Goal: Task Accomplishment & Management: Use online tool/utility

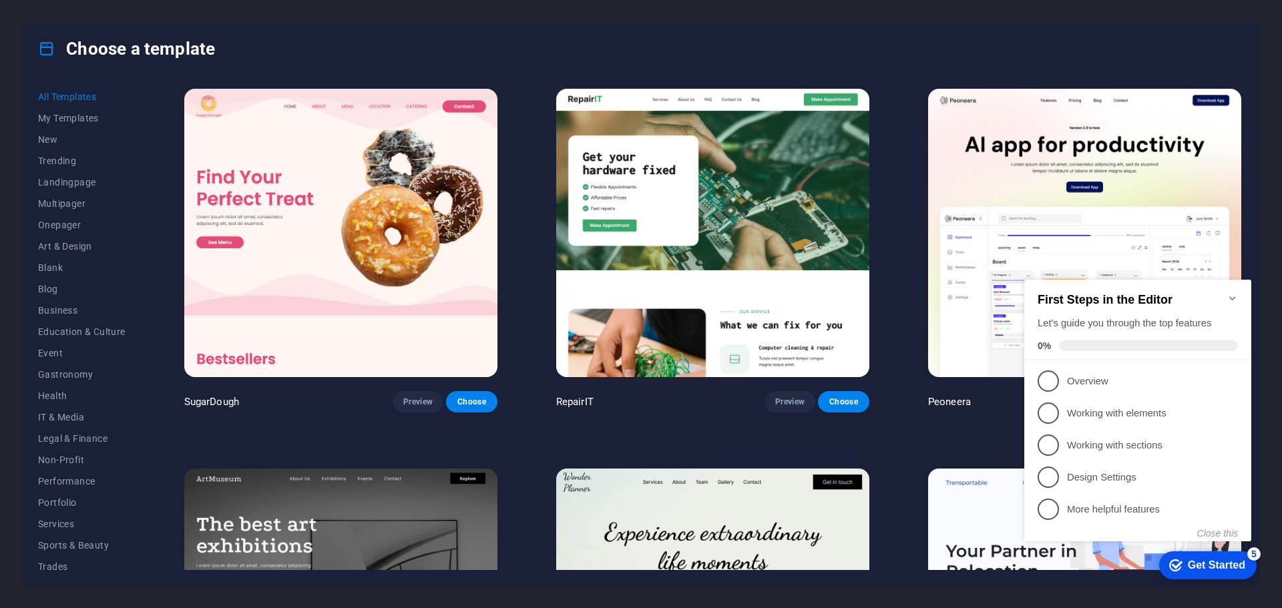
click at [1235, 296] on icon "Minimize checklist" at bounding box center [1232, 298] width 11 height 11
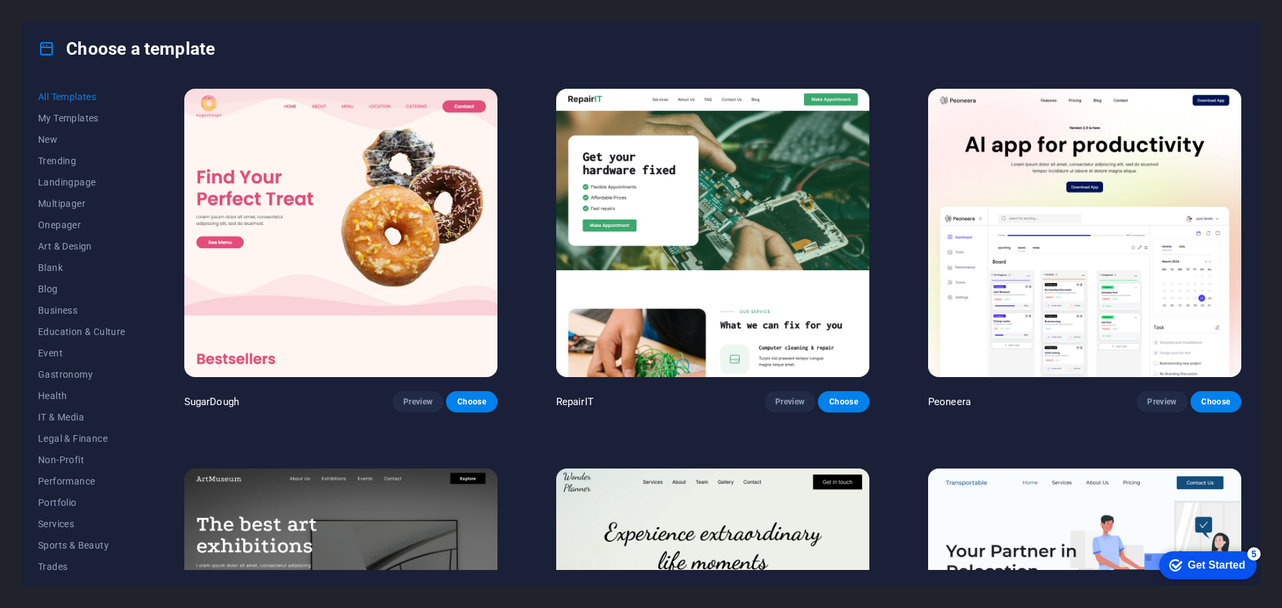
click at [83, 98] on span "All Templates" at bounding box center [81, 96] width 87 height 11
click at [1221, 568] on div "Get Started" at bounding box center [1216, 566] width 57 height 12
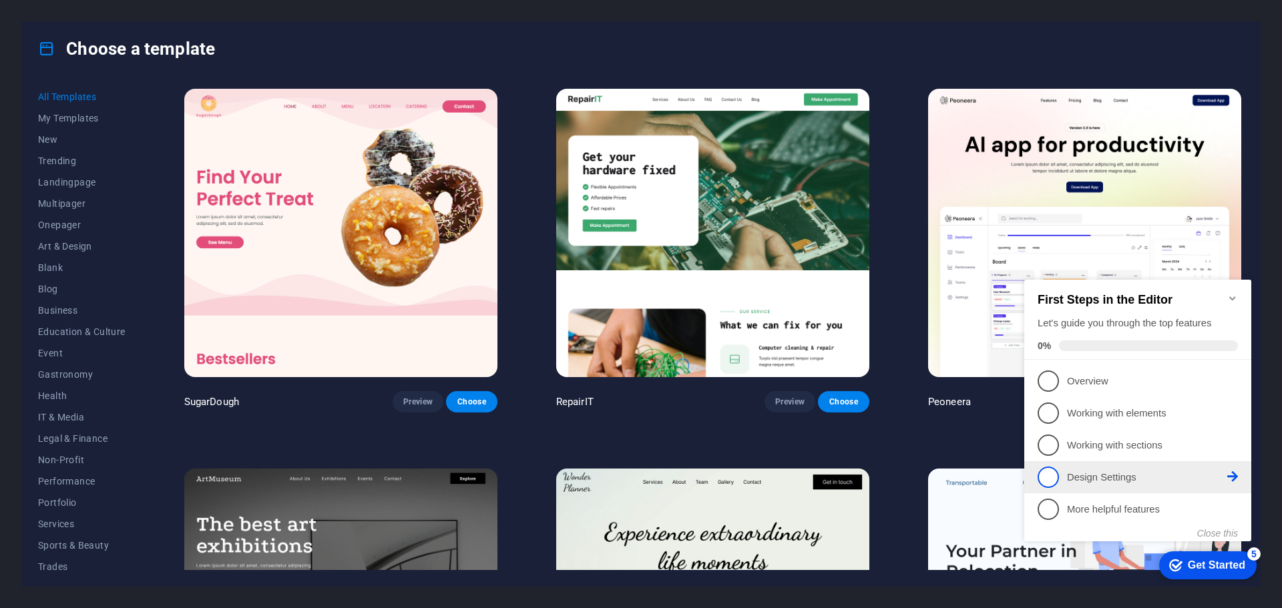
click at [1049, 477] on span "4" at bounding box center [1048, 477] width 21 height 21
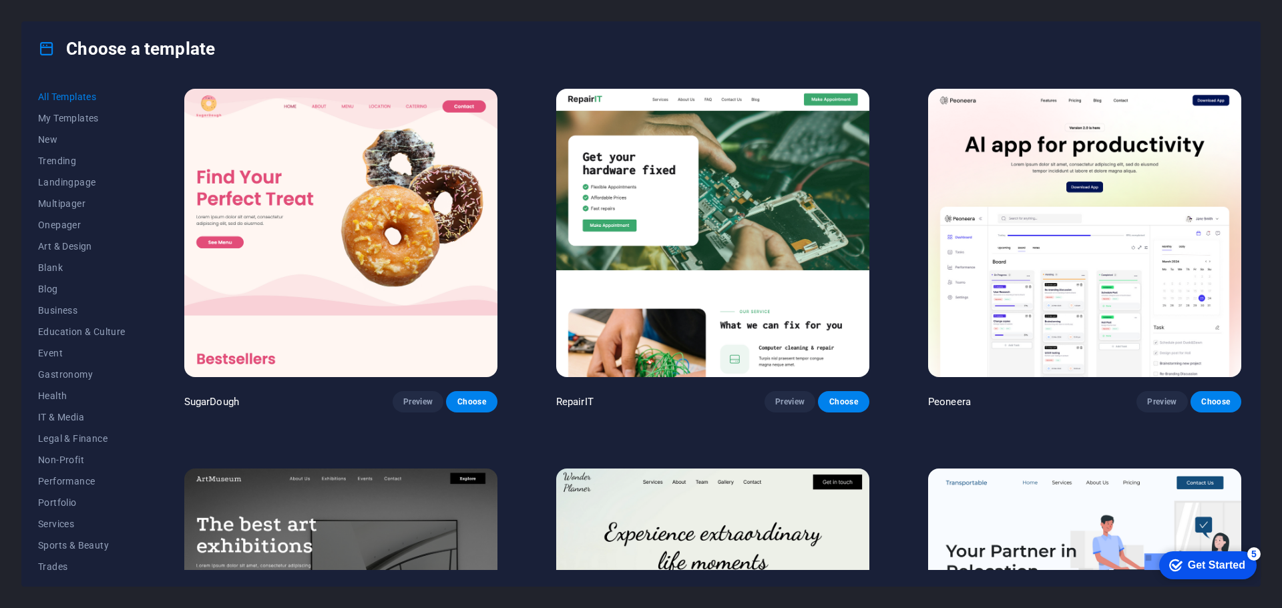
click at [1204, 565] on div "Get Started" at bounding box center [1216, 566] width 57 height 12
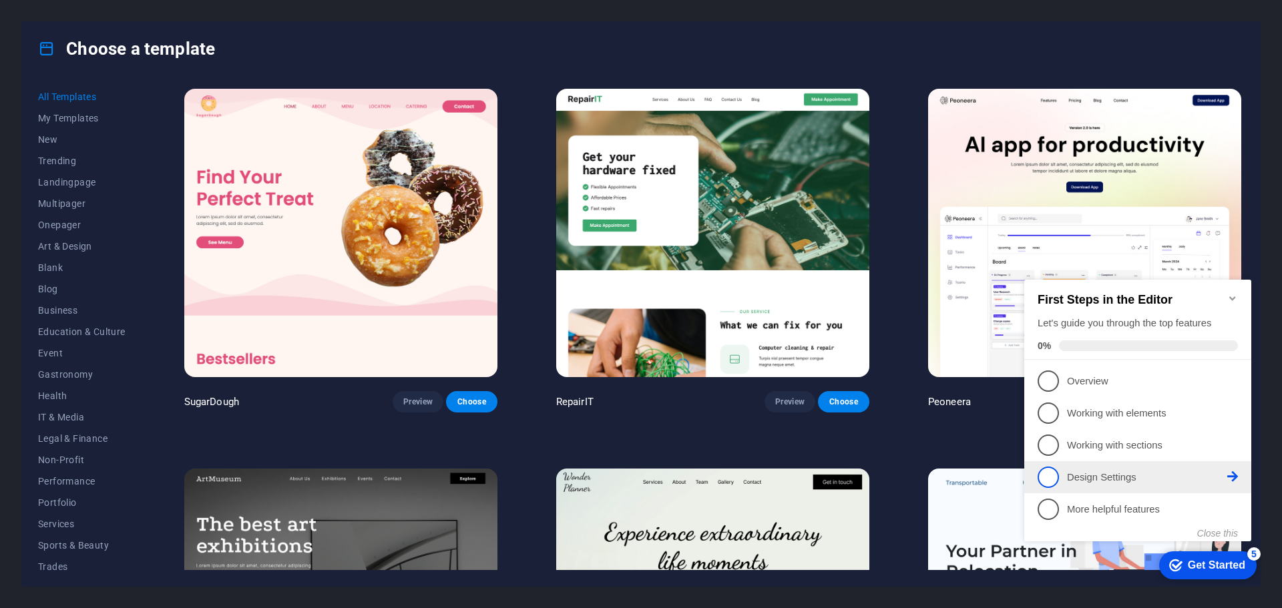
click at [1233, 477] on icon at bounding box center [1232, 476] width 11 height 11
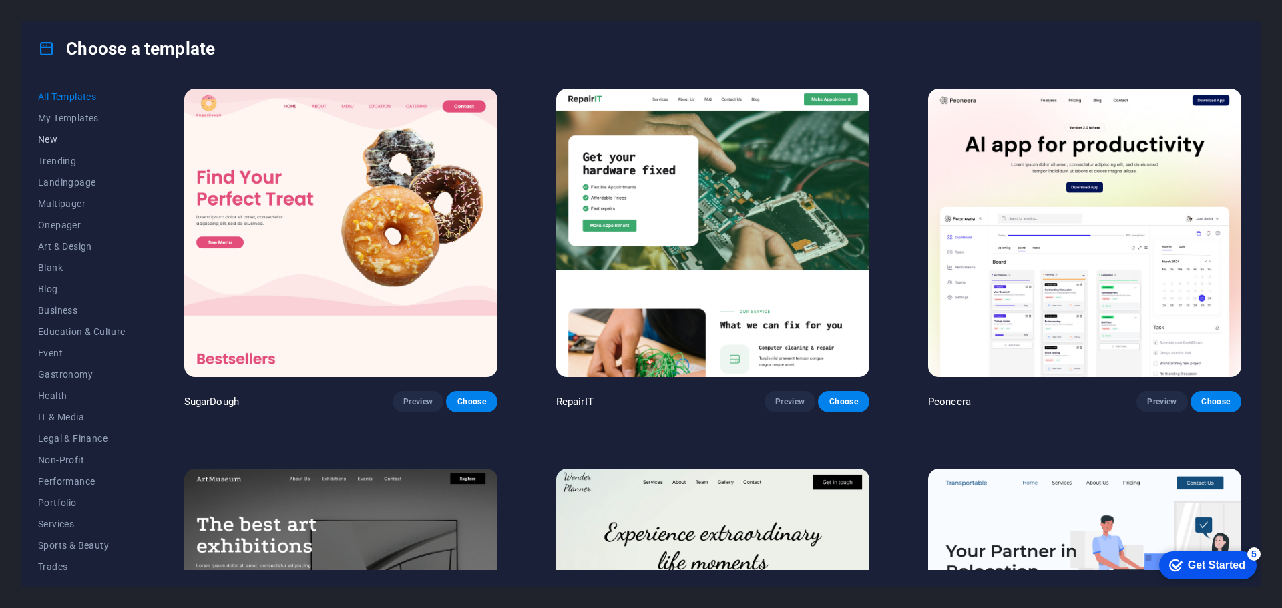
click at [46, 140] on span "New" at bounding box center [81, 139] width 87 height 11
click at [48, 138] on span "New" at bounding box center [81, 139] width 87 height 11
click at [65, 97] on span "All Templates" at bounding box center [81, 96] width 87 height 11
click at [49, 137] on span "New" at bounding box center [81, 139] width 87 height 11
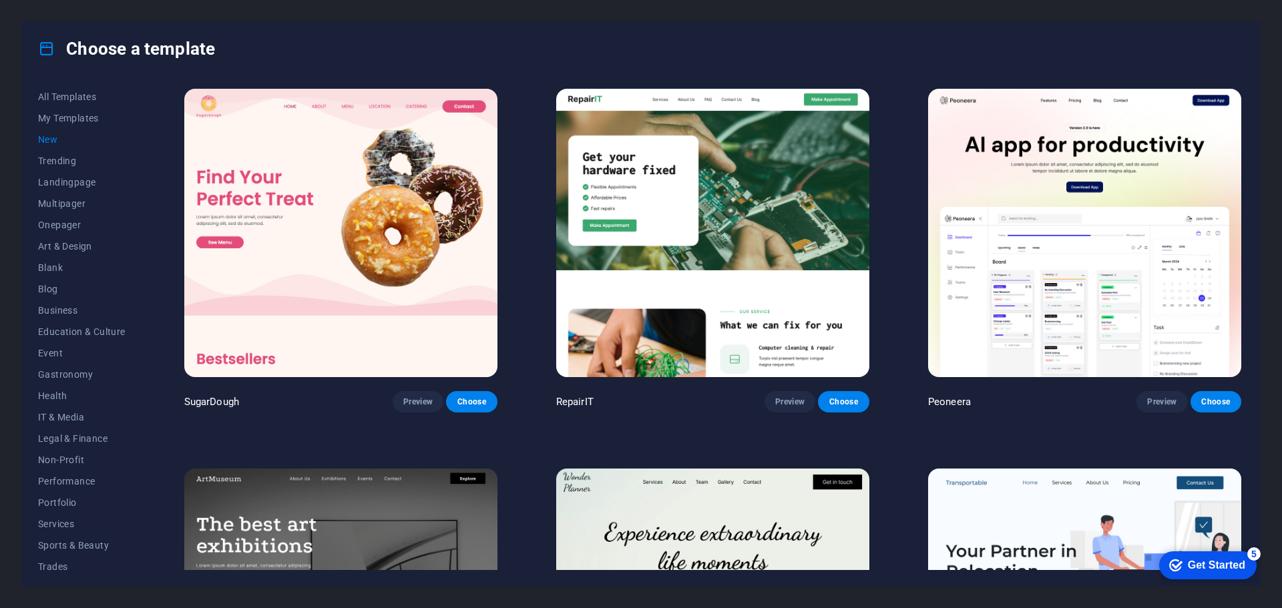
click at [49, 137] on span "New" at bounding box center [81, 139] width 87 height 11
click at [71, 116] on span "My Templates" at bounding box center [81, 118] width 87 height 11
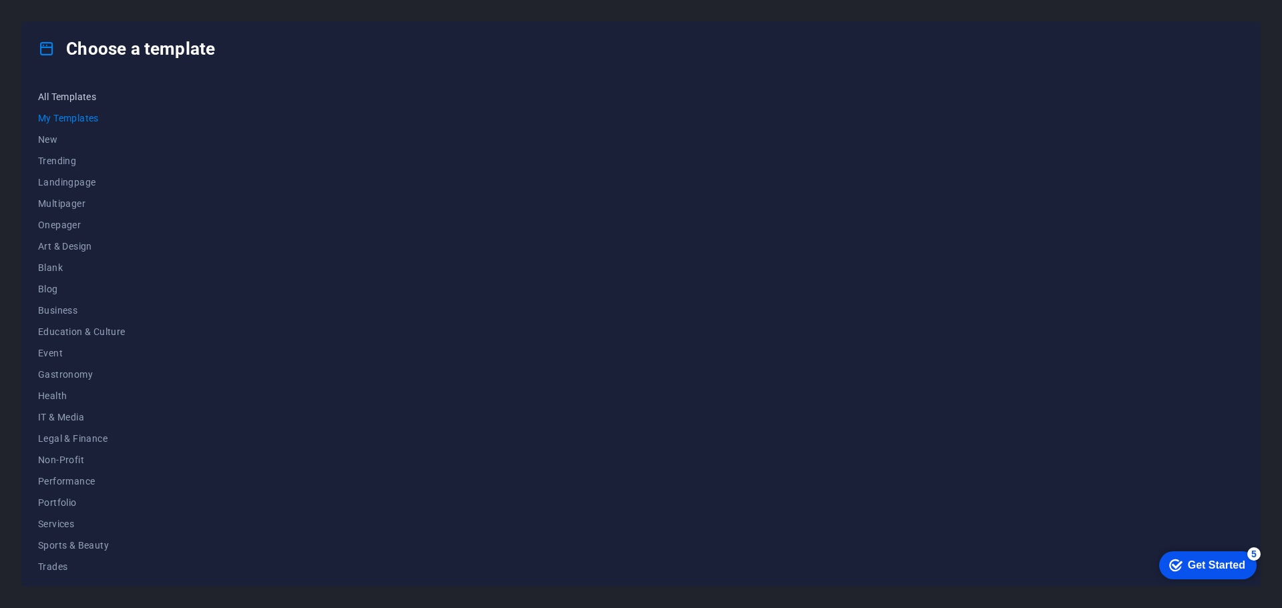
click at [74, 95] on span "All Templates" at bounding box center [81, 96] width 87 height 11
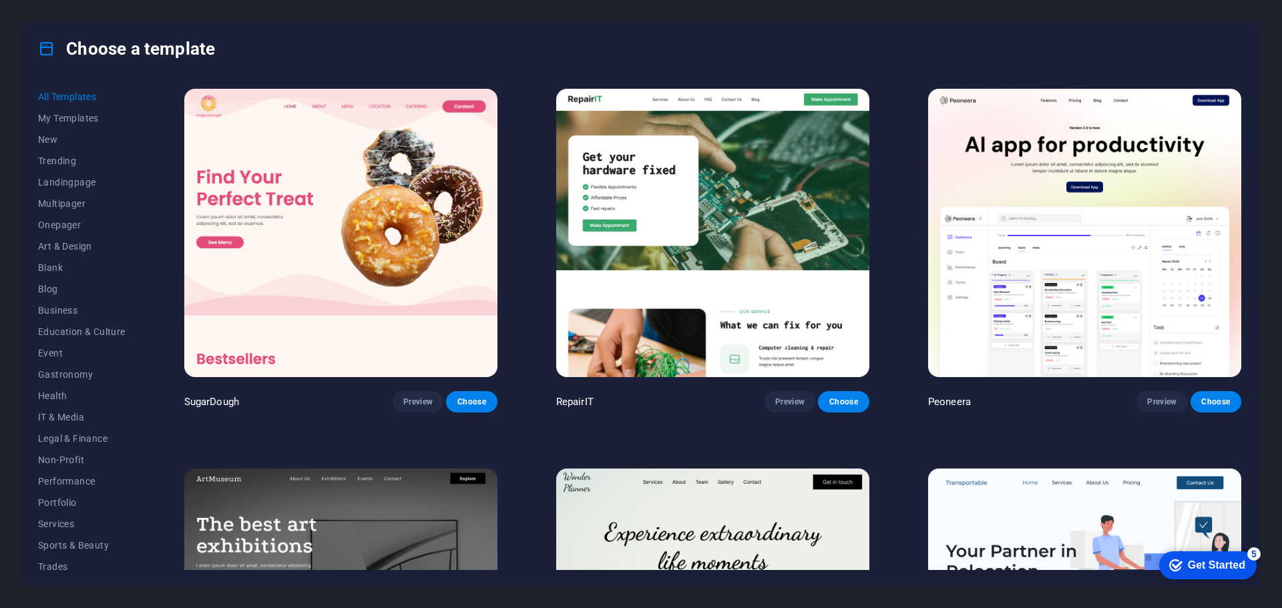
click at [45, 47] on icon at bounding box center [46, 48] width 17 height 17
click at [184, 52] on h4 "Choose a template" at bounding box center [126, 48] width 177 height 21
click at [64, 160] on span "Trending" at bounding box center [81, 161] width 87 height 11
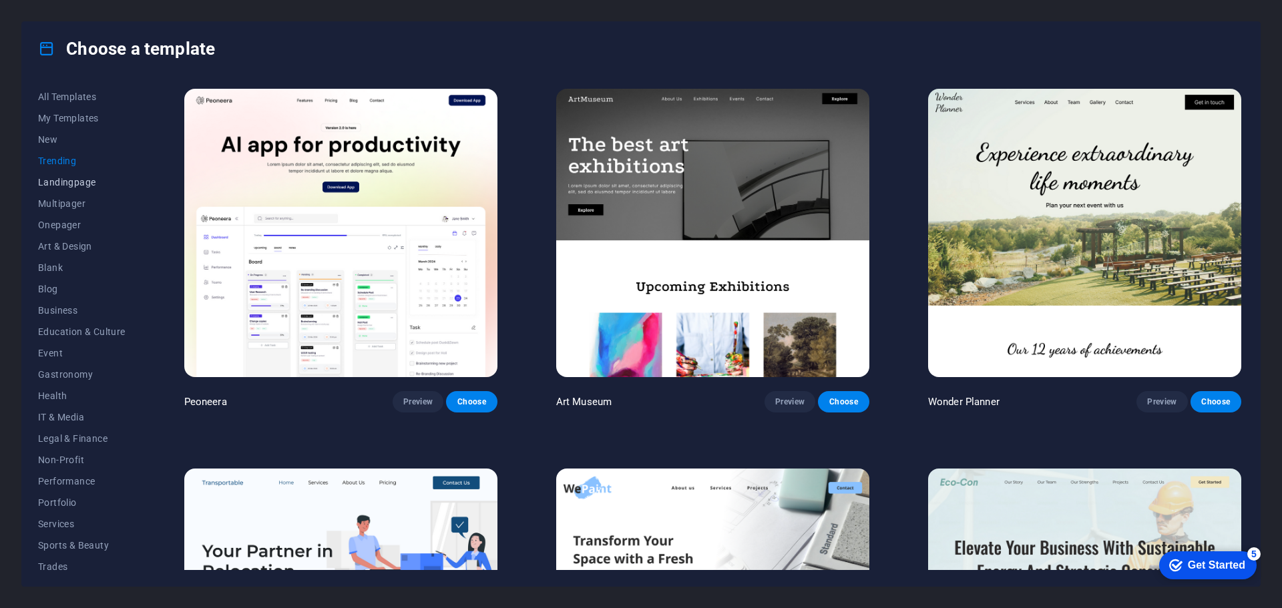
click at [71, 182] on span "Landingpage" at bounding box center [81, 182] width 87 height 11
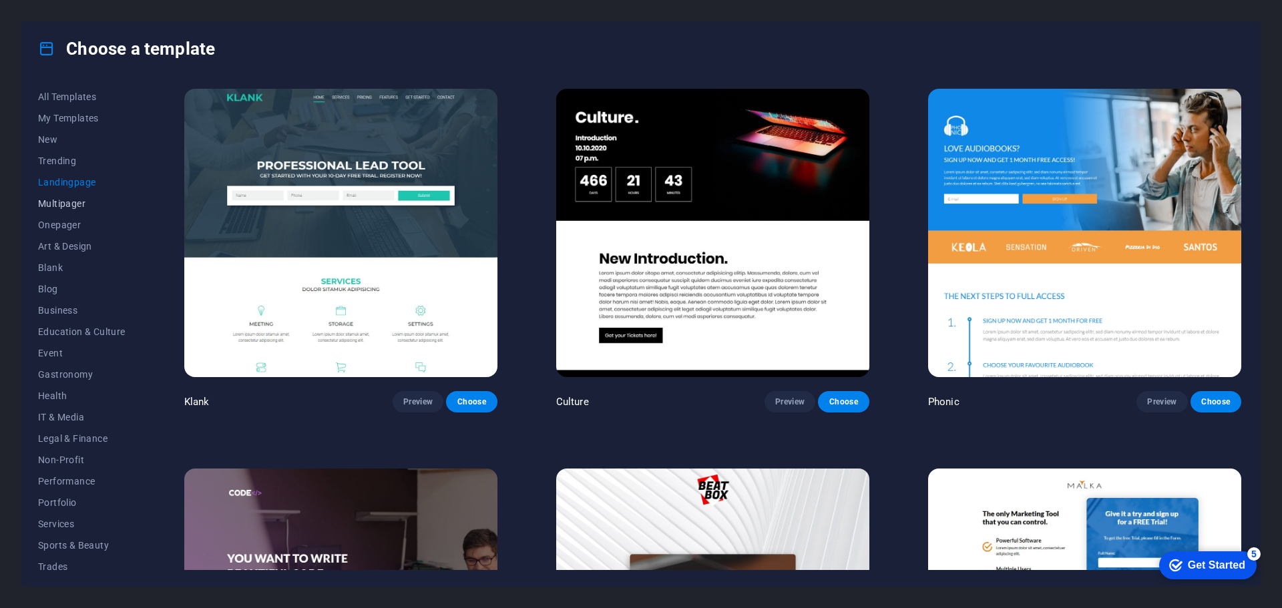
click at [70, 207] on span "Multipager" at bounding box center [81, 203] width 87 height 11
